Goal: Share content

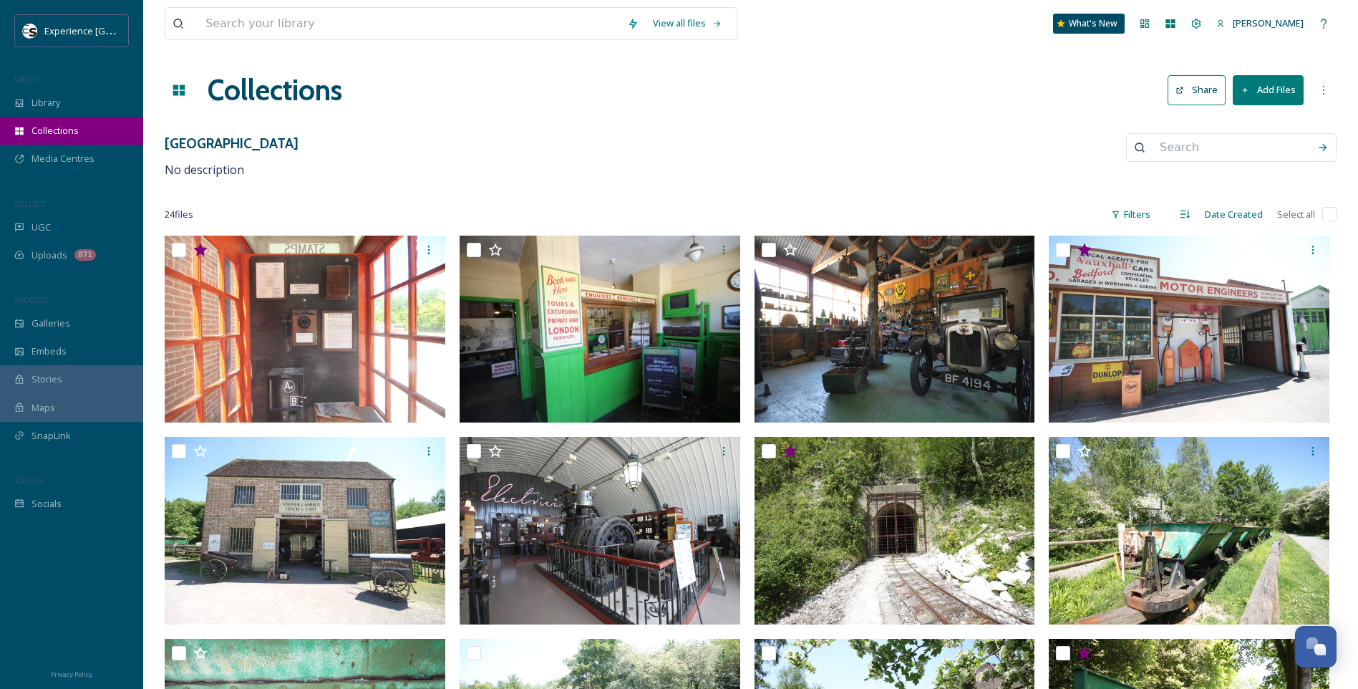
click at [79, 135] on div "Collections" at bounding box center [71, 131] width 143 height 28
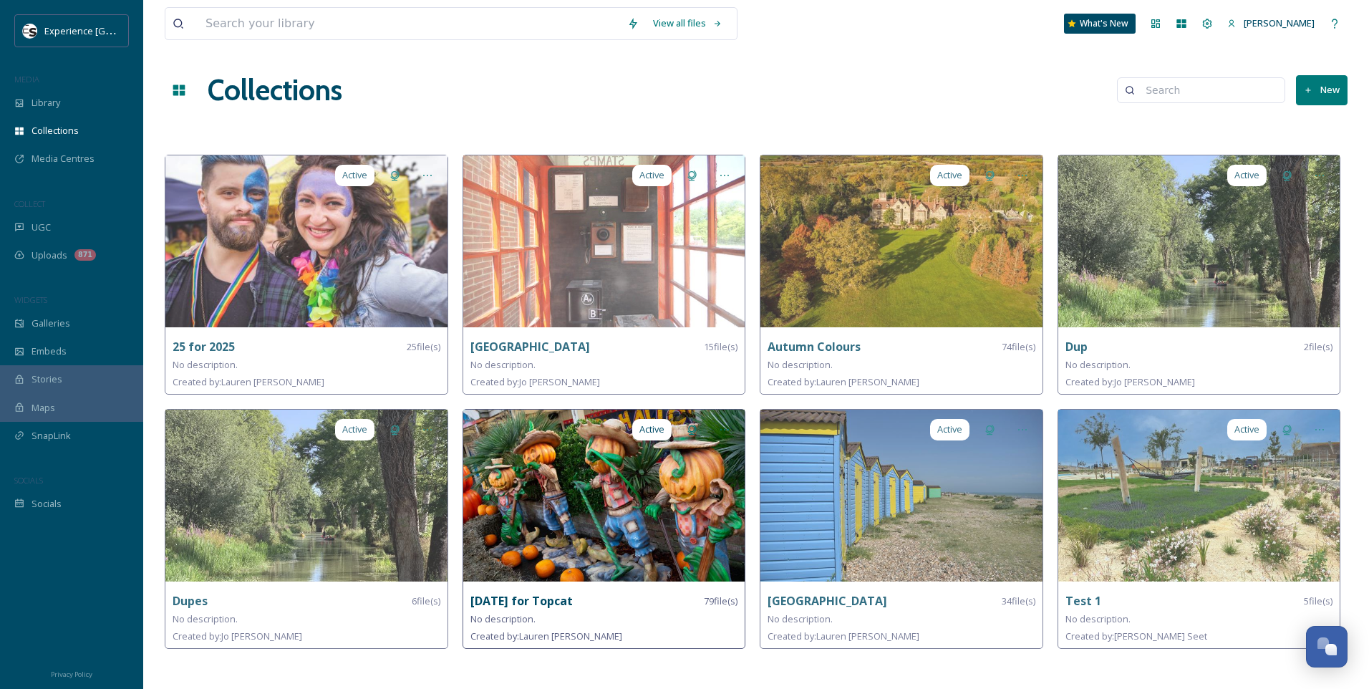
click at [533, 528] on img at bounding box center [604, 496] width 282 height 172
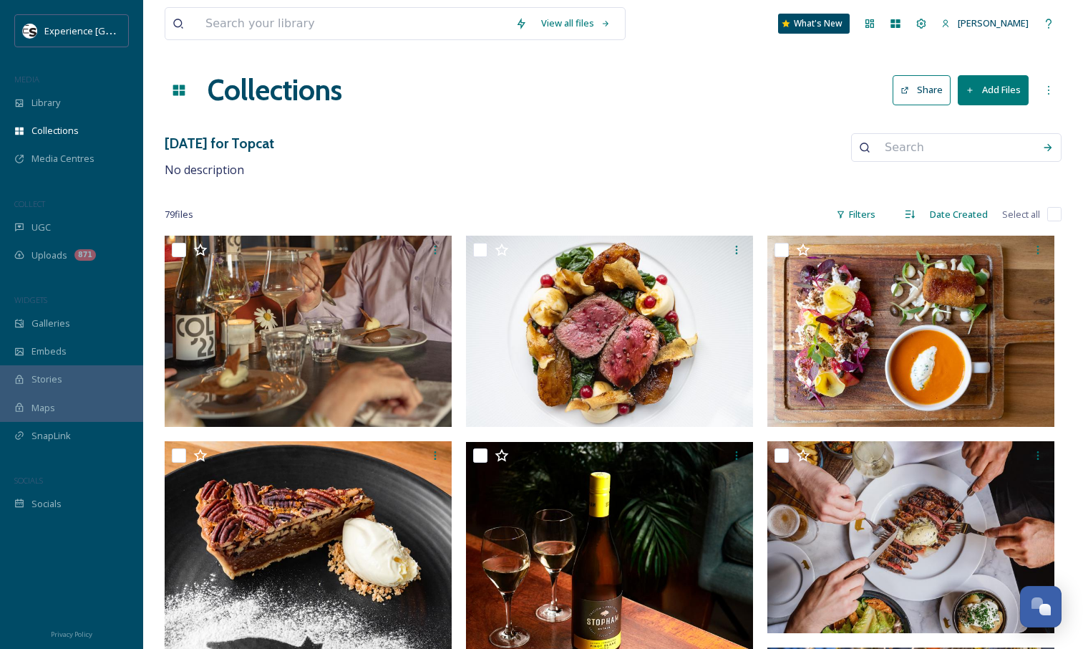
click at [932, 94] on button "Share" at bounding box center [922, 89] width 58 height 29
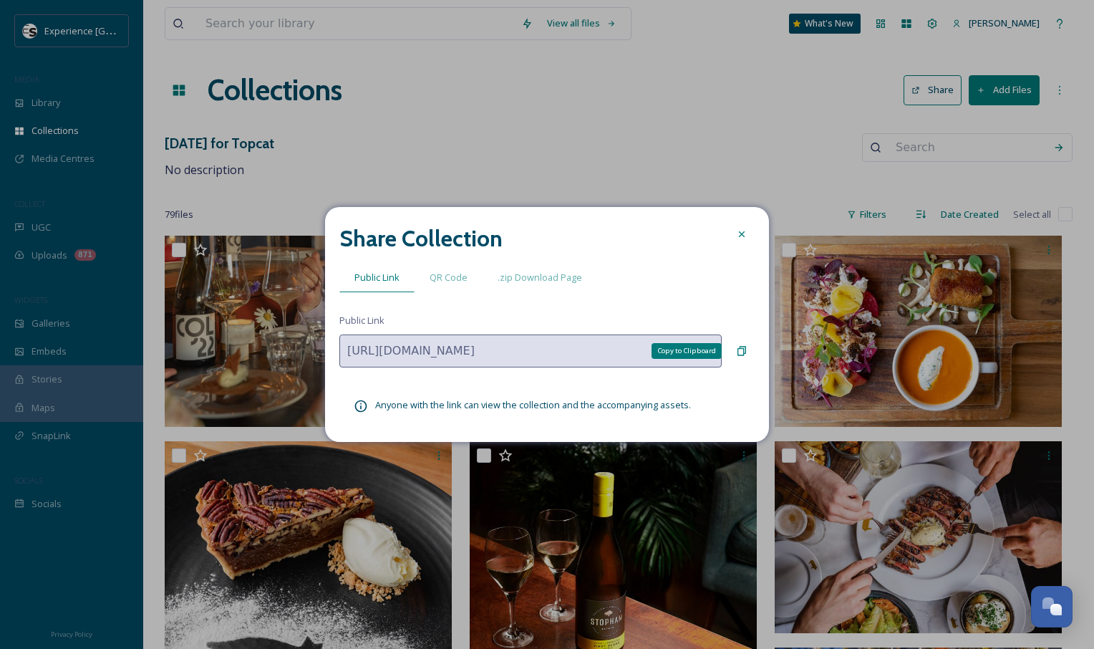
click at [740, 349] on icon at bounding box center [742, 351] width 9 height 9
click at [739, 235] on icon at bounding box center [741, 233] width 11 height 11
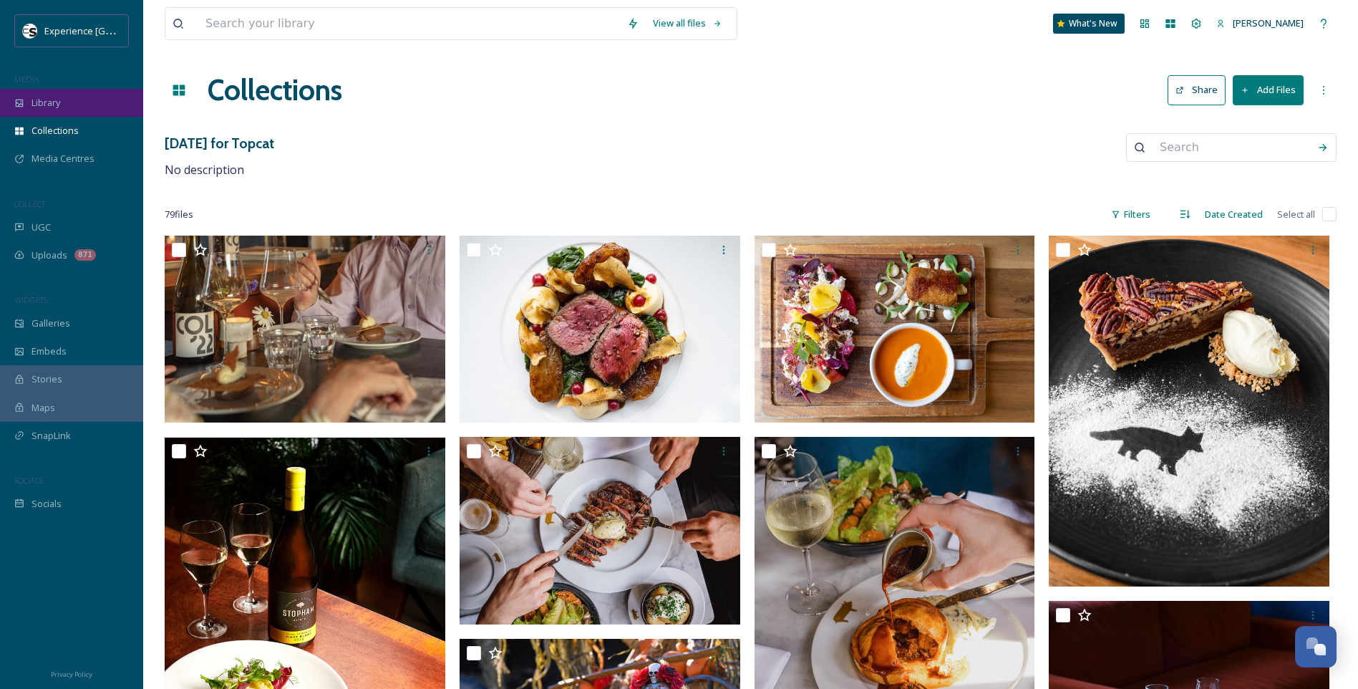
click at [40, 106] on span "Library" at bounding box center [46, 103] width 29 height 14
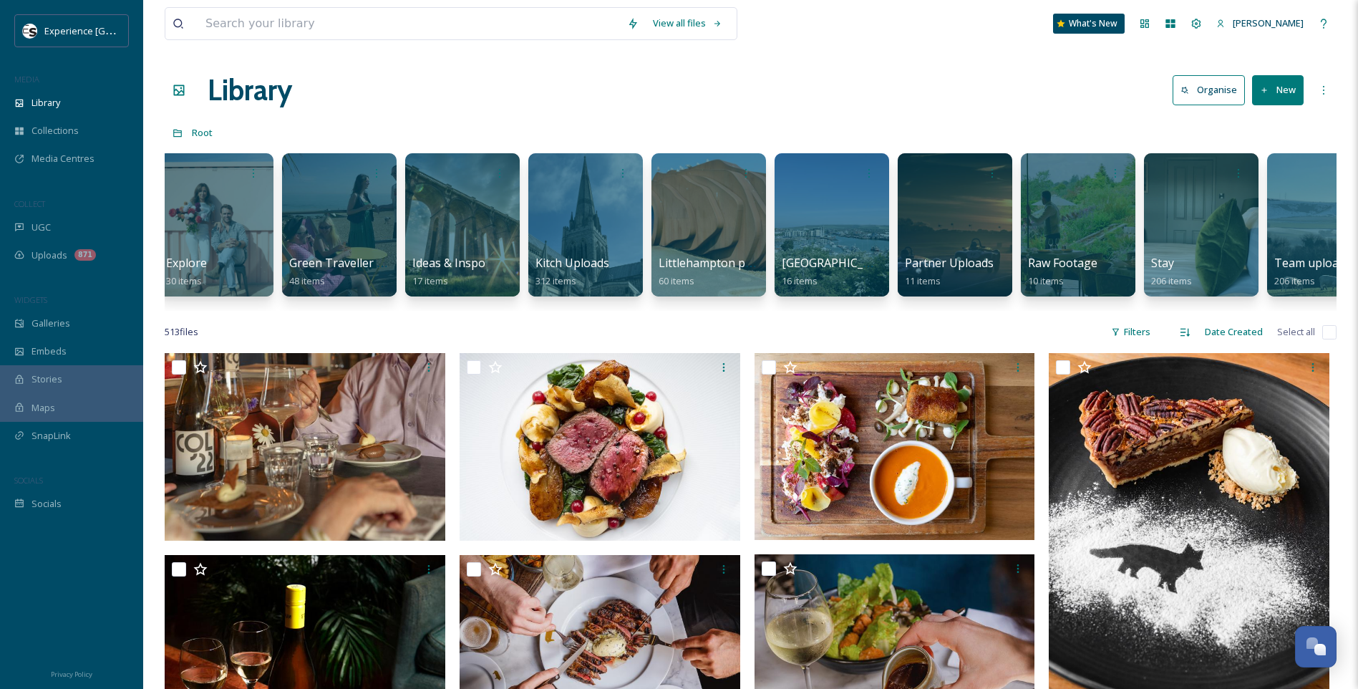
scroll to position [0, 963]
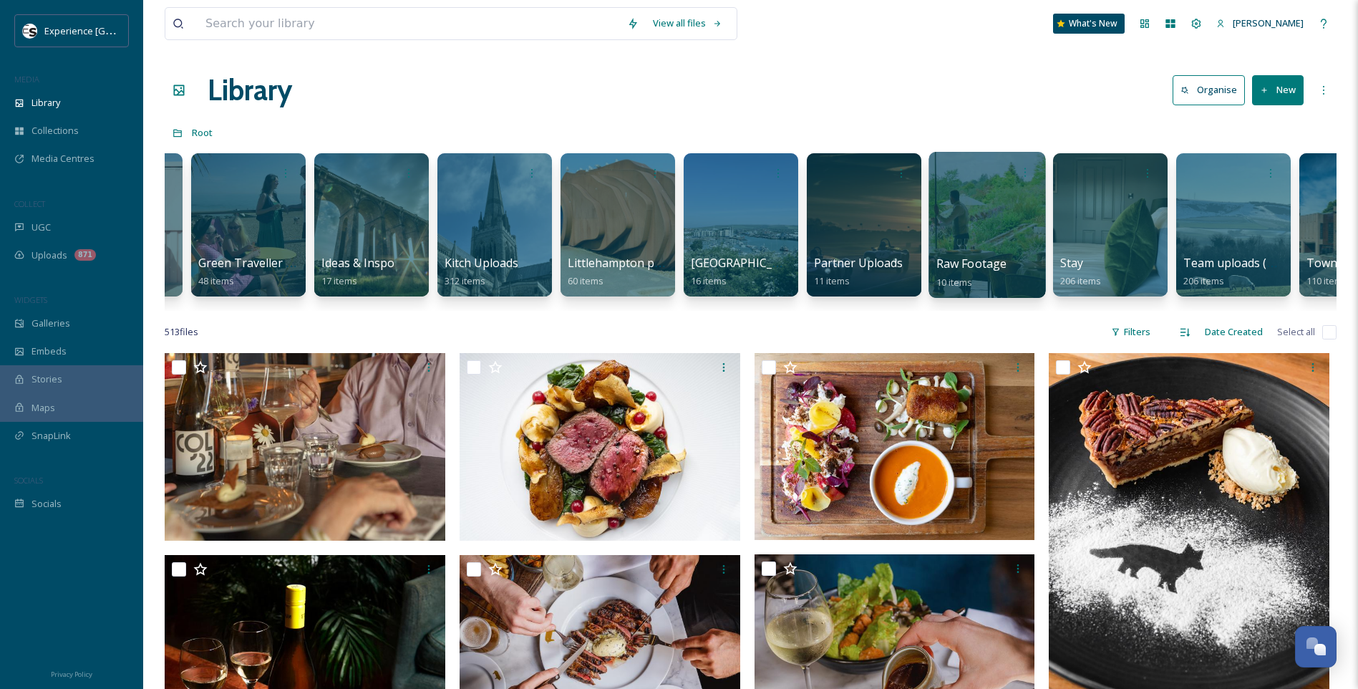
click at [979, 213] on div at bounding box center [987, 225] width 117 height 146
